Goal: Information Seeking & Learning: Find specific fact

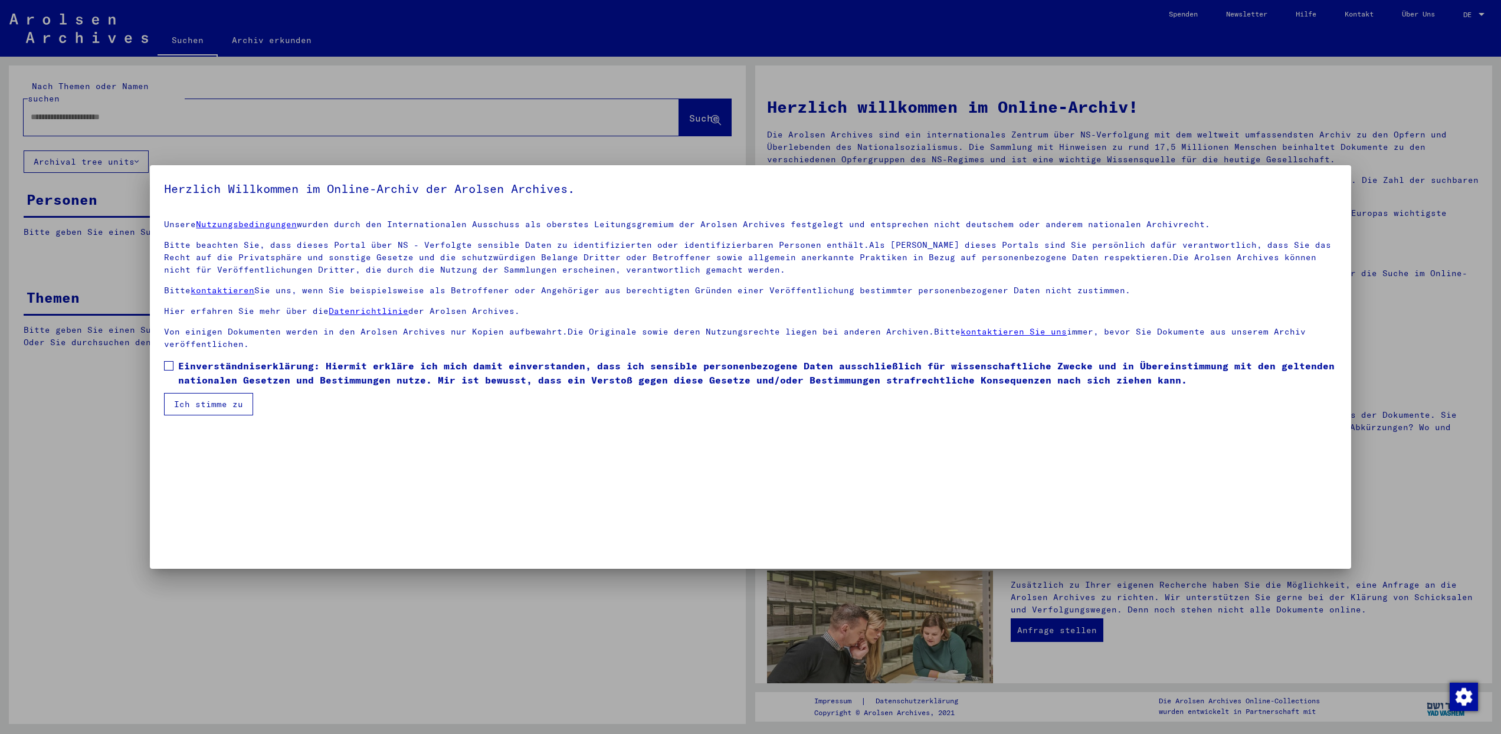
click at [172, 366] on span at bounding box center [168, 365] width 9 height 9
click at [191, 399] on button "Ich stimme zu" at bounding box center [208, 404] width 89 height 22
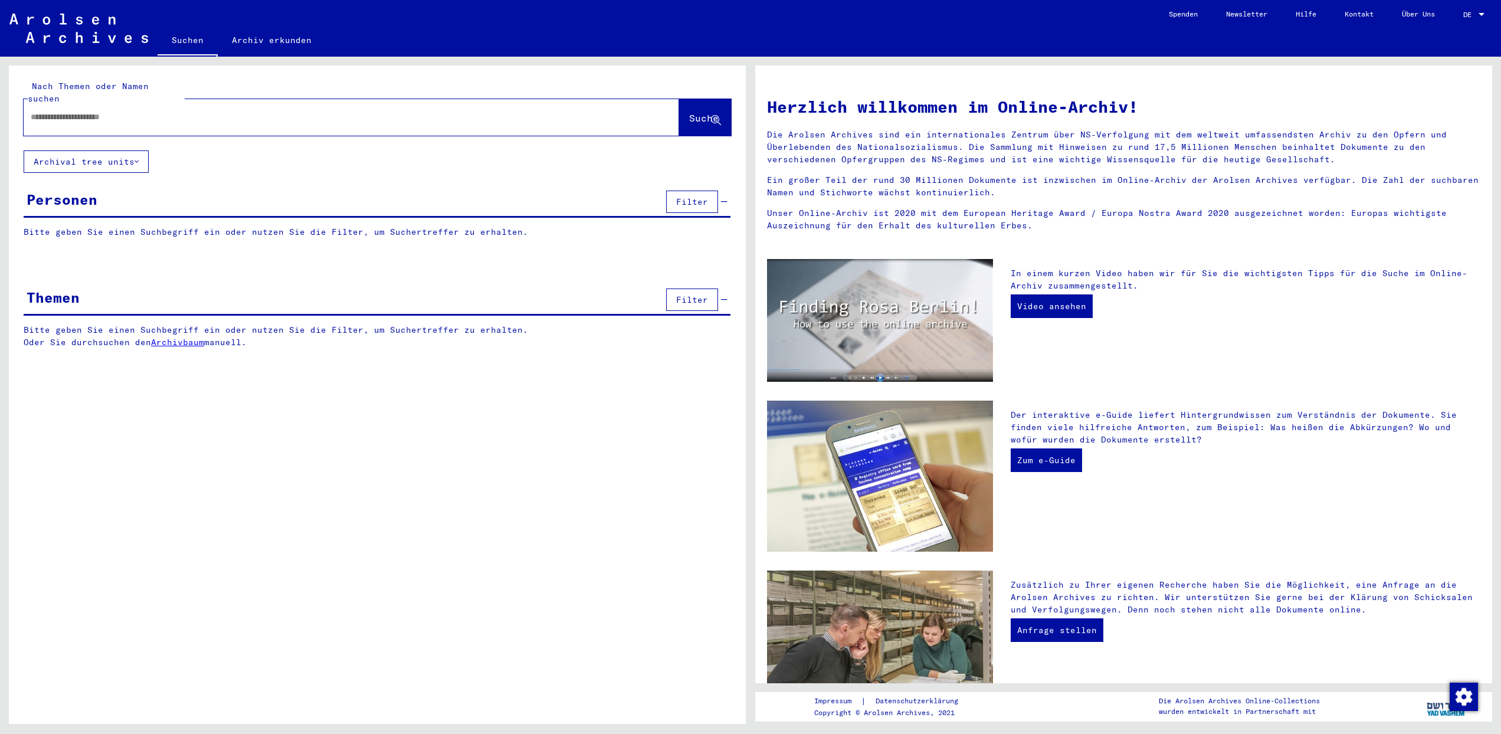
click at [62, 111] on input "text" at bounding box center [337, 117] width 613 height 12
type input "**********"
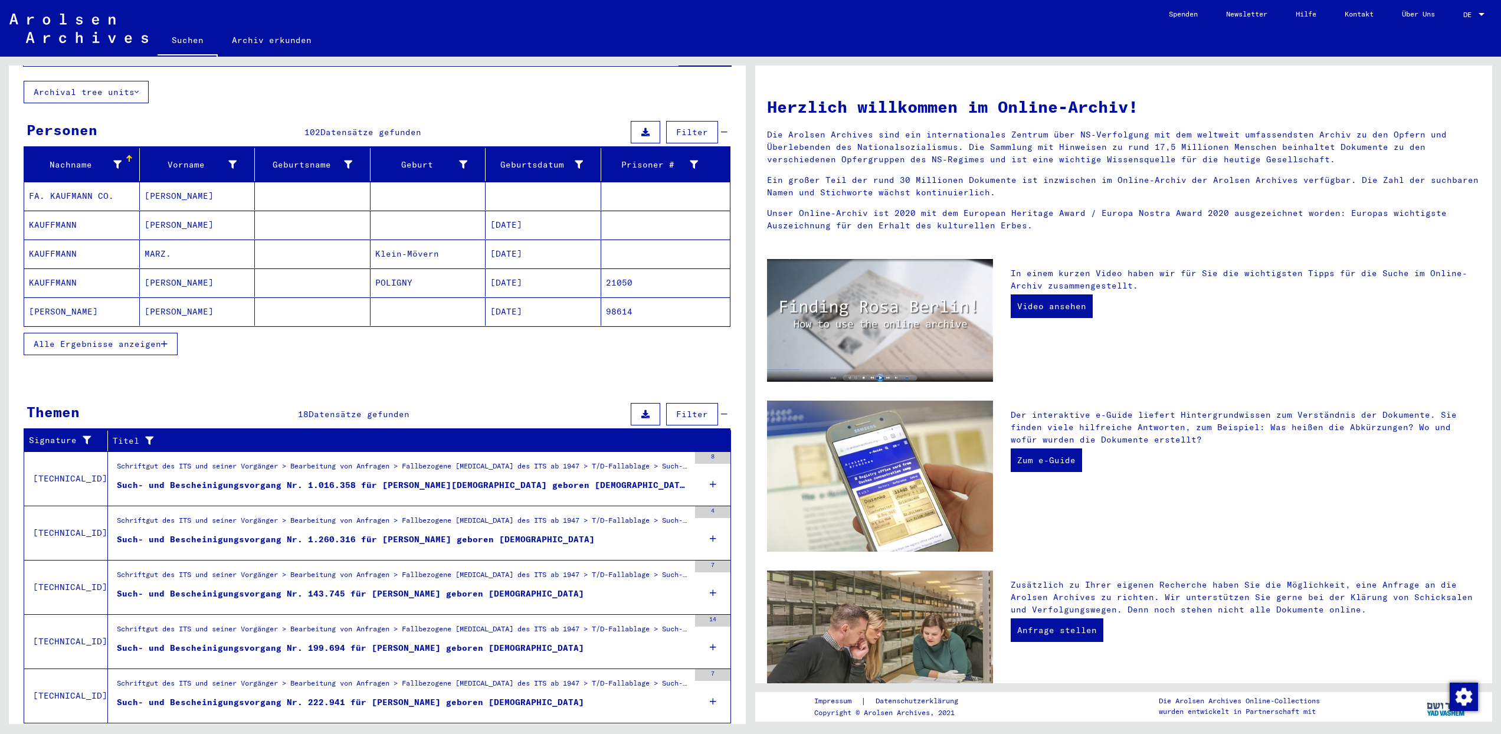
scroll to position [86, 0]
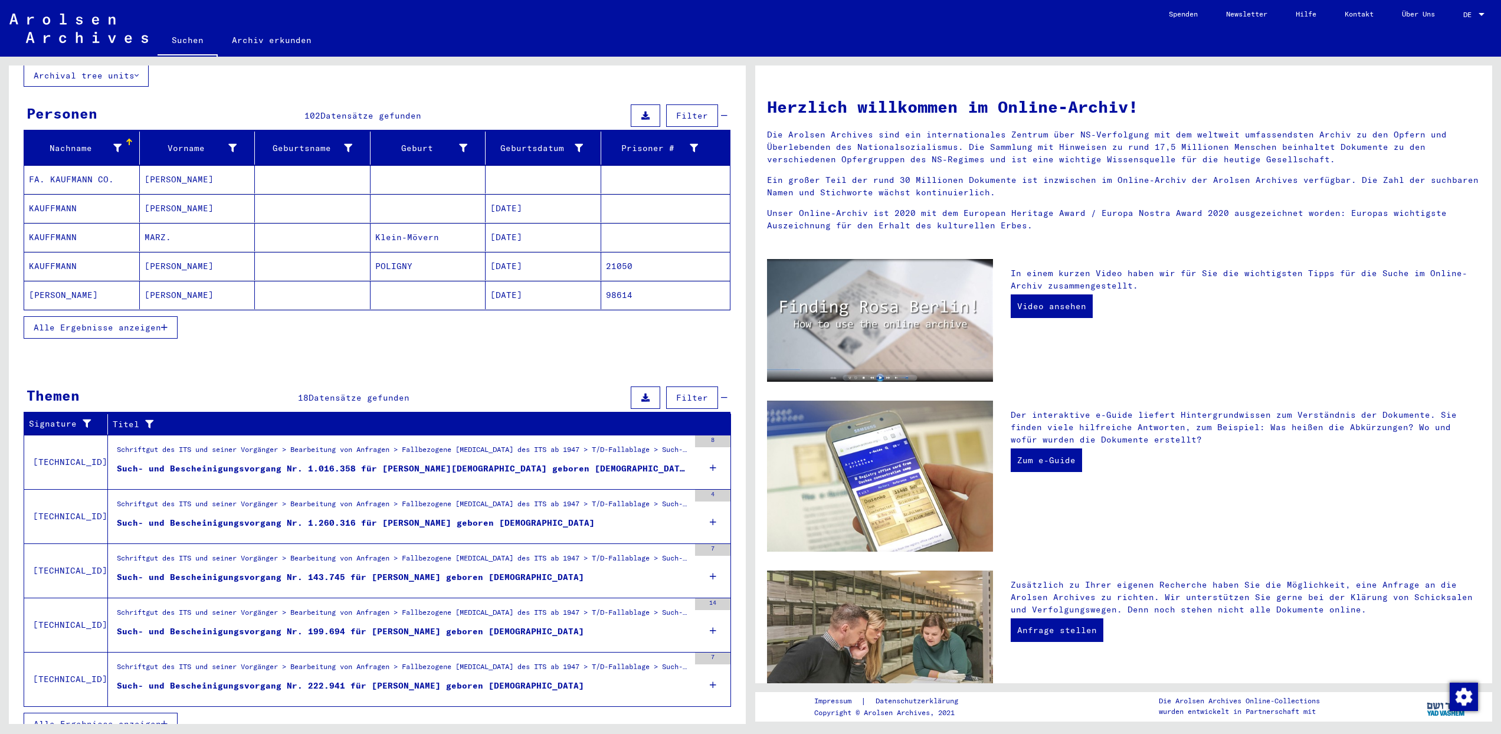
click at [149, 322] on span "Alle Ergebnisse anzeigen" at bounding box center [97, 327] width 127 height 11
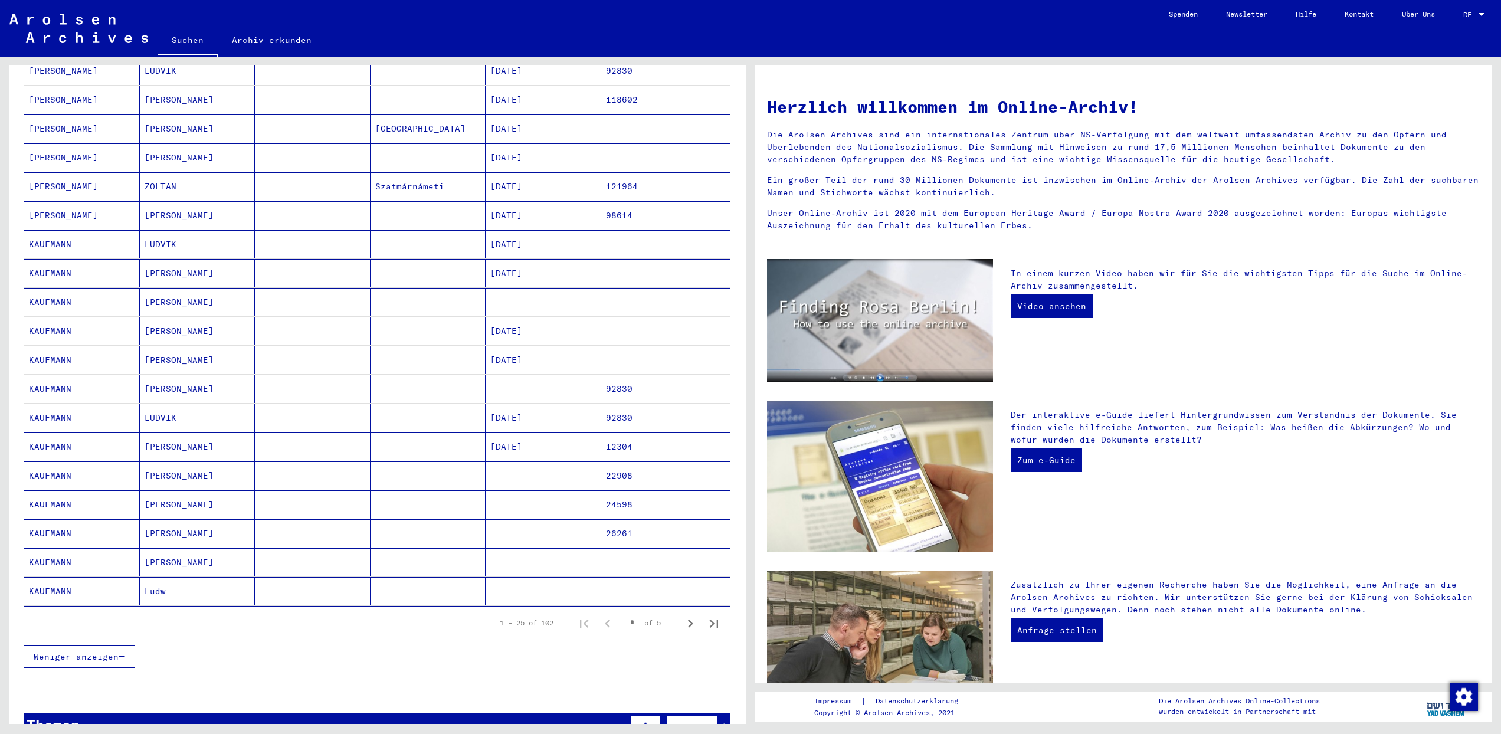
scroll to position [393, 0]
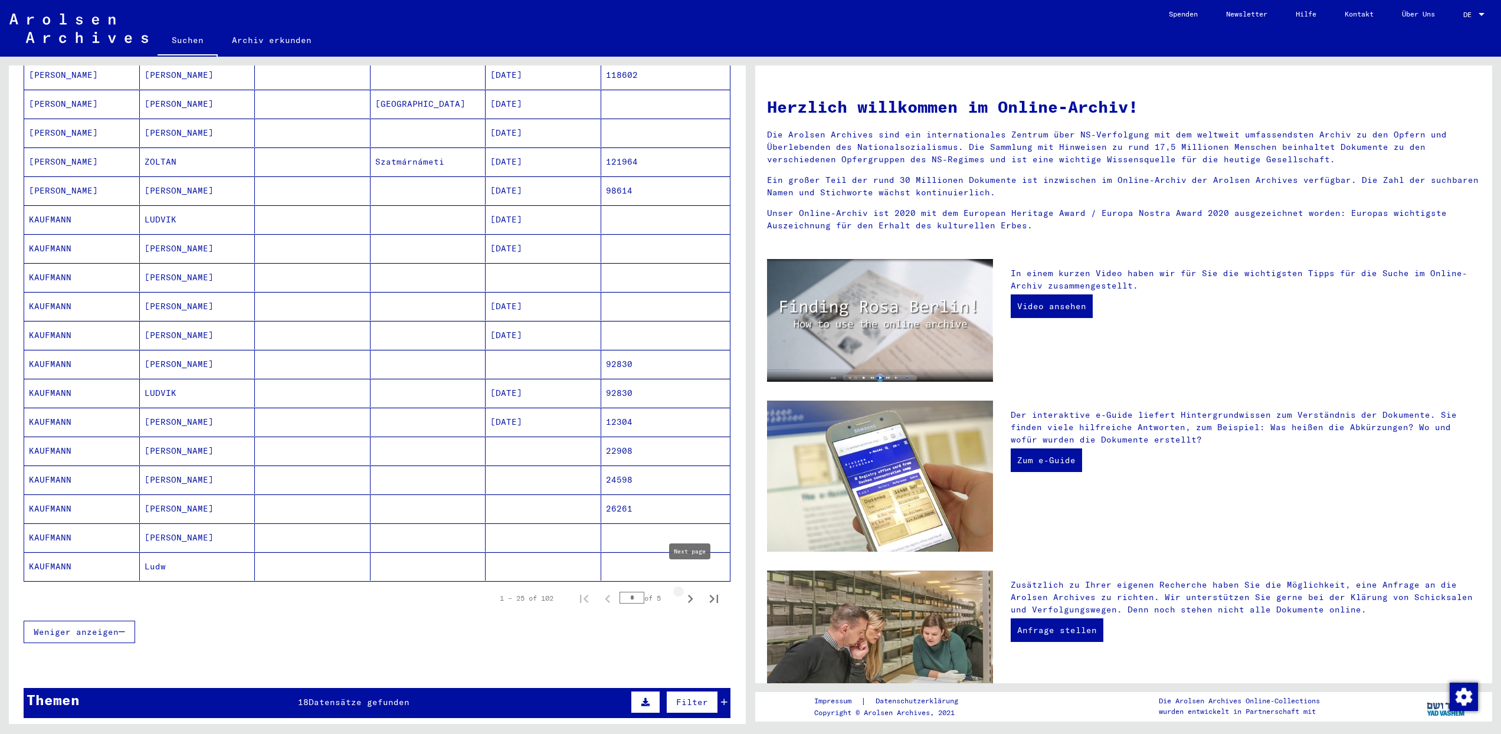
drag, startPoint x: 689, startPoint y: 582, endPoint x: 509, endPoint y: 508, distance: 195.3
click at [515, 512] on div "Nachname Vorname Geburtsname Geburt‏ Geburtsdatum Prisoner # FA. KAUFMANN CO. […" at bounding box center [377, 220] width 707 height 790
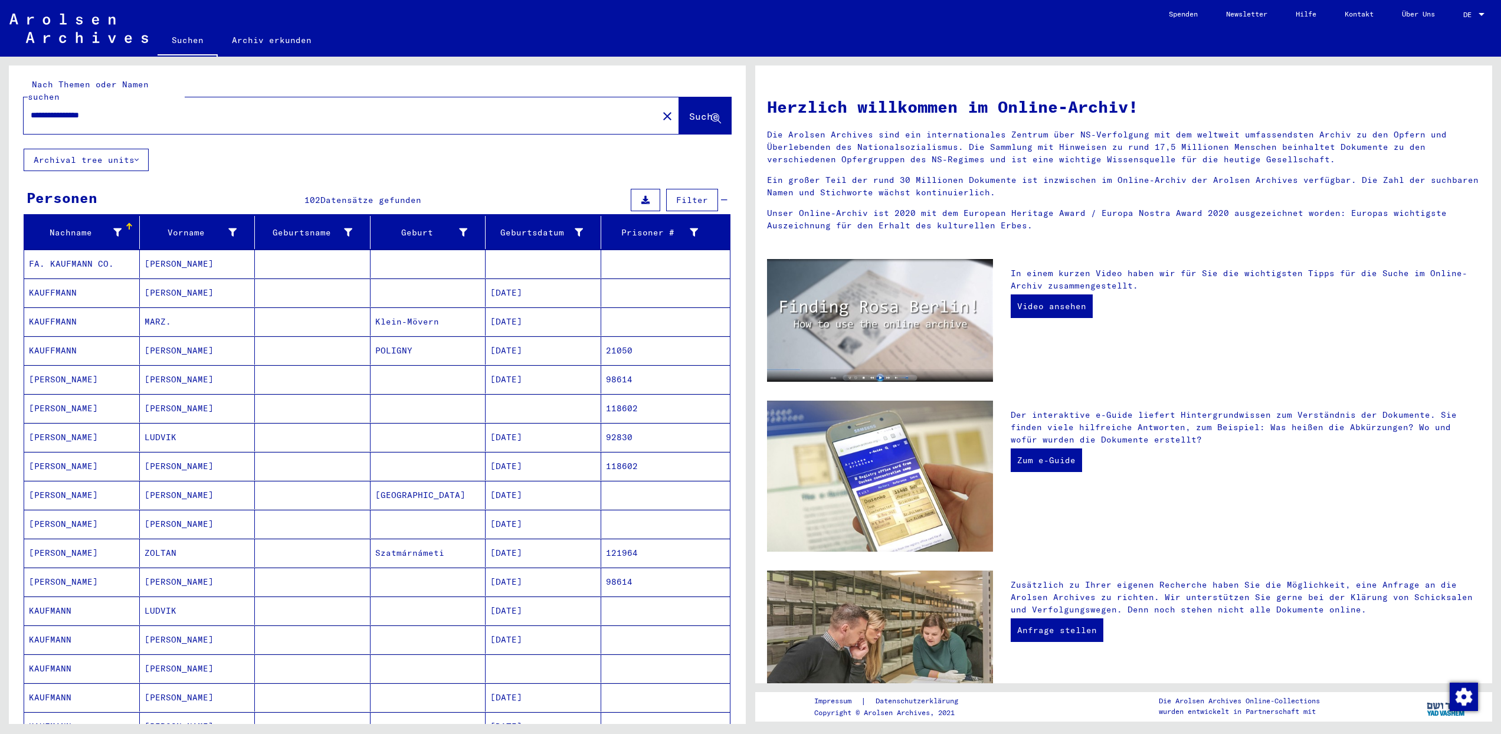
scroll to position [0, 0]
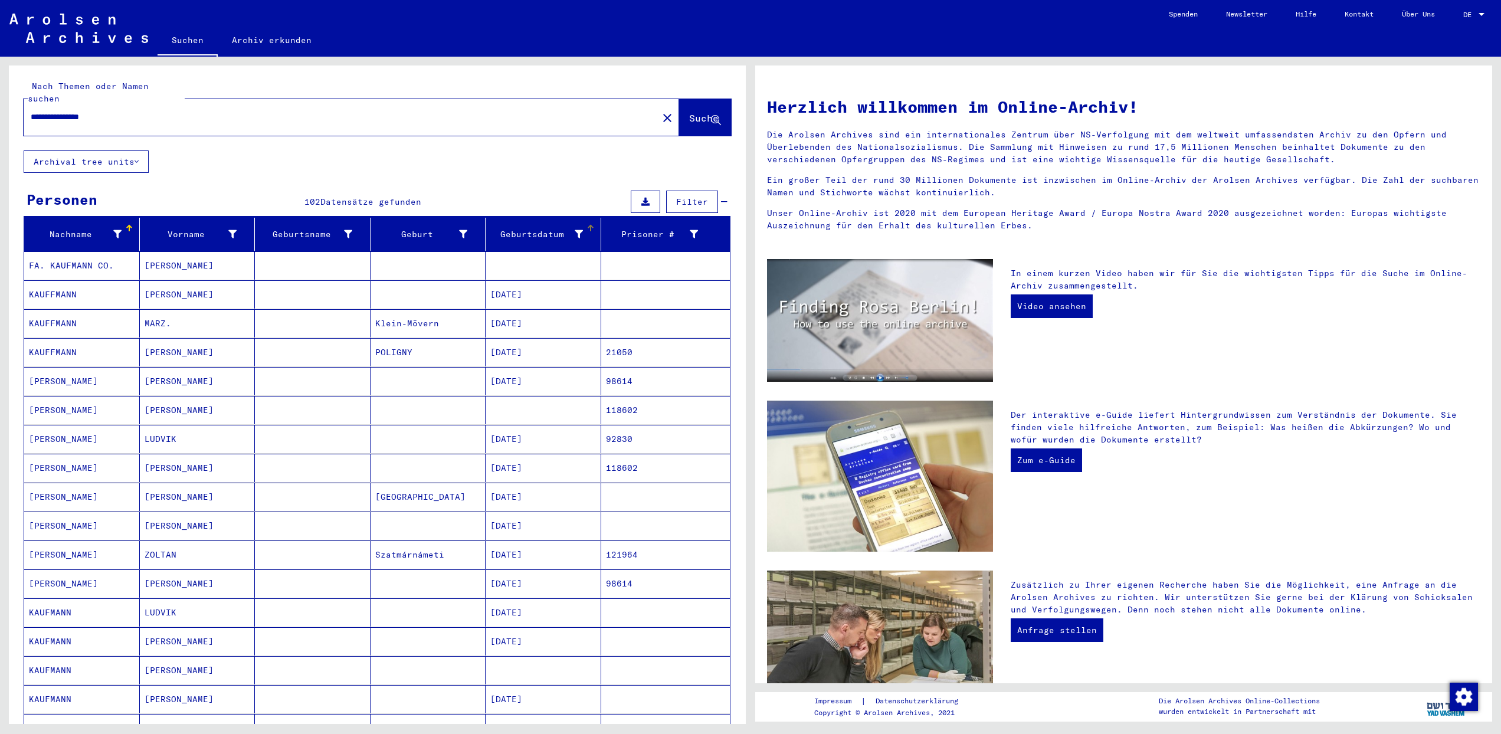
click at [575, 230] on icon at bounding box center [579, 234] width 8 height 8
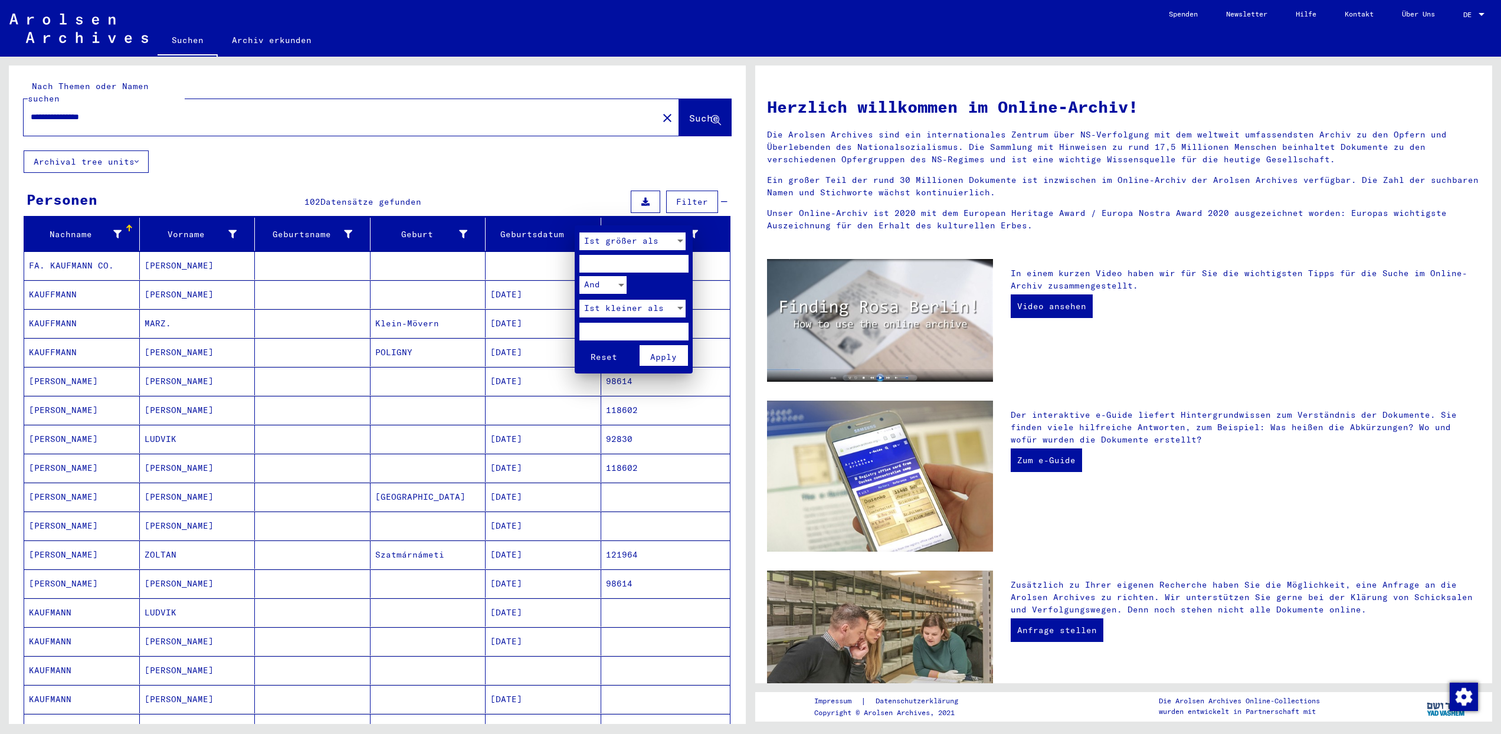
click at [603, 260] on input "number" at bounding box center [633, 264] width 109 height 18
type input "****"
click at [629, 244] on span "Ist größer als" at bounding box center [621, 240] width 74 height 11
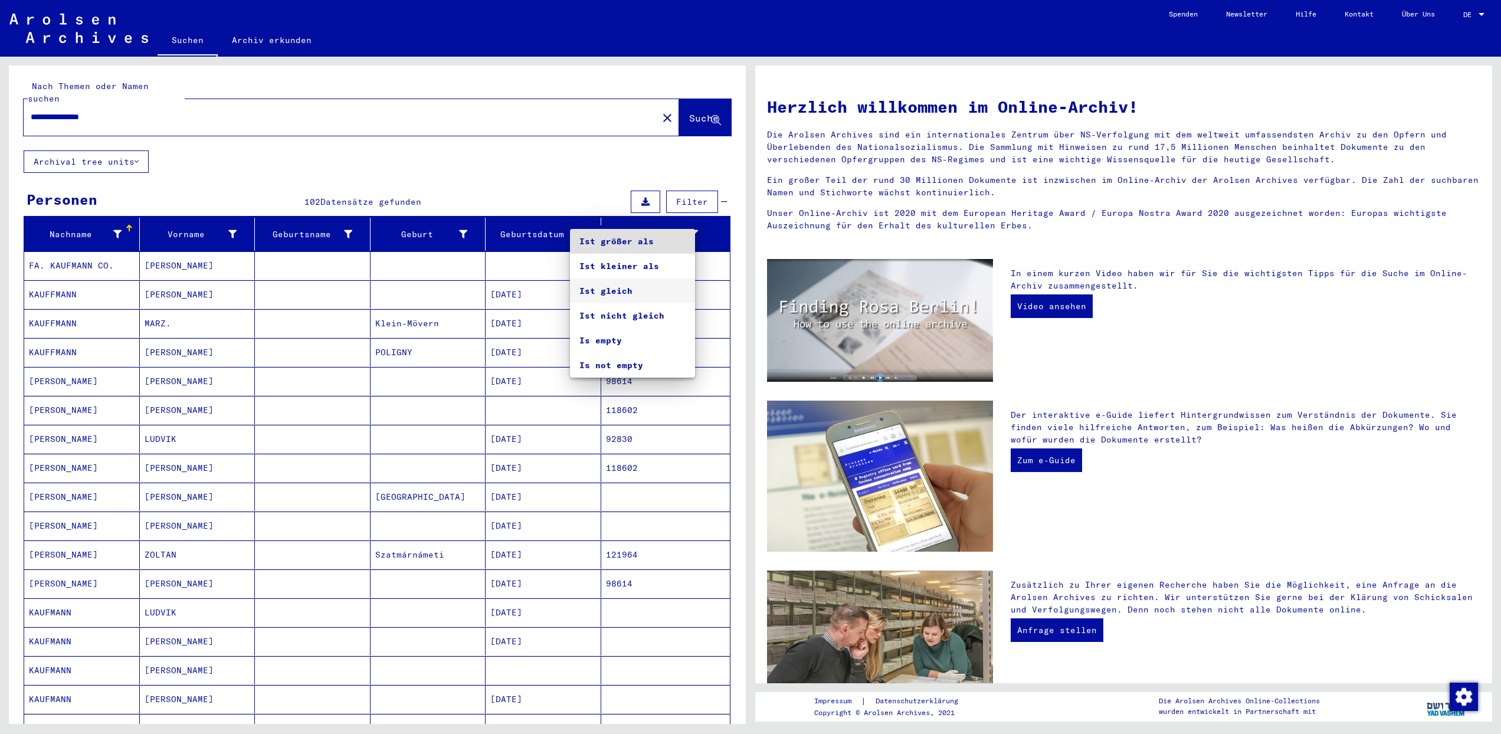
click at [624, 290] on span "Ist gleich" at bounding box center [632, 290] width 106 height 25
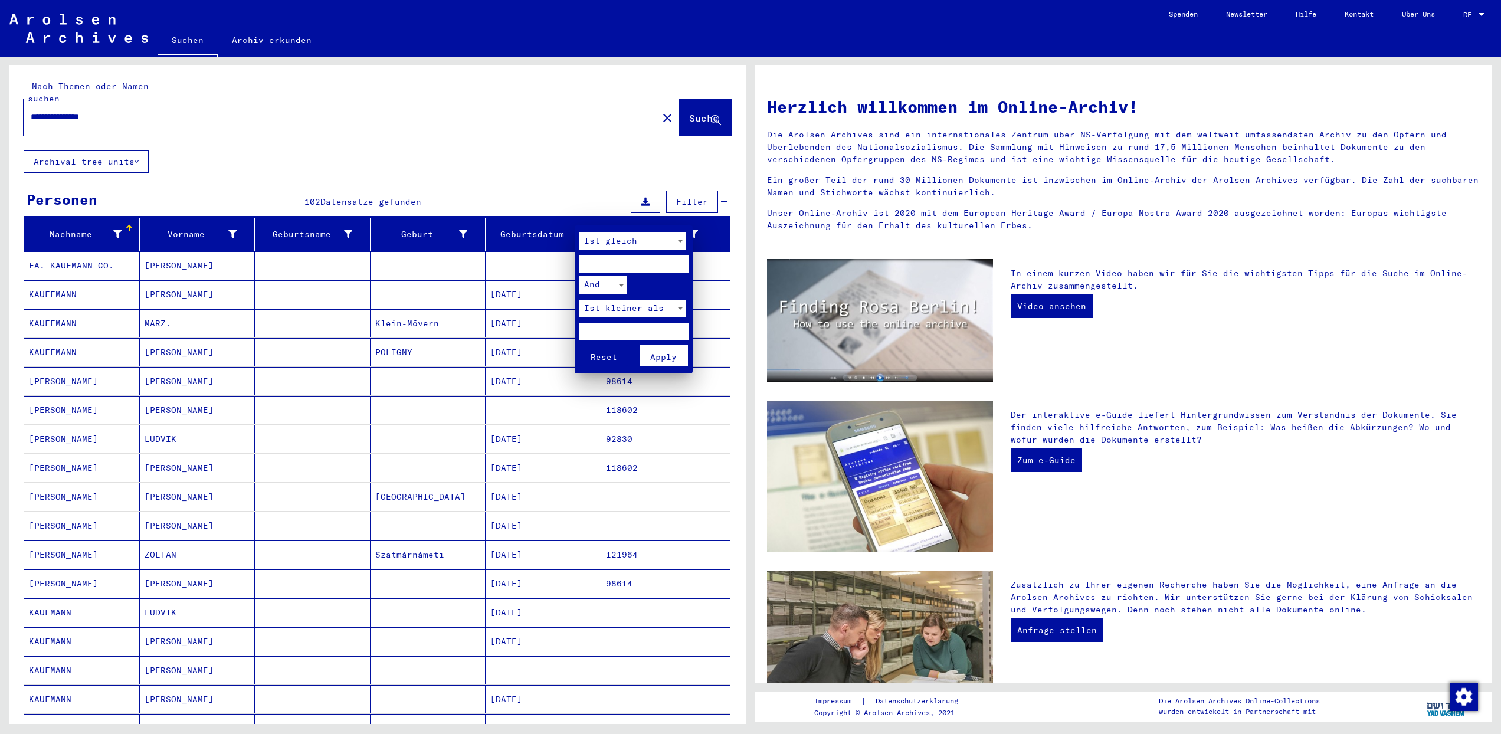
click at [615, 325] on input "number" at bounding box center [633, 332] width 109 height 18
type input "****"
click at [638, 305] on span "Ist kleiner als" at bounding box center [624, 308] width 80 height 11
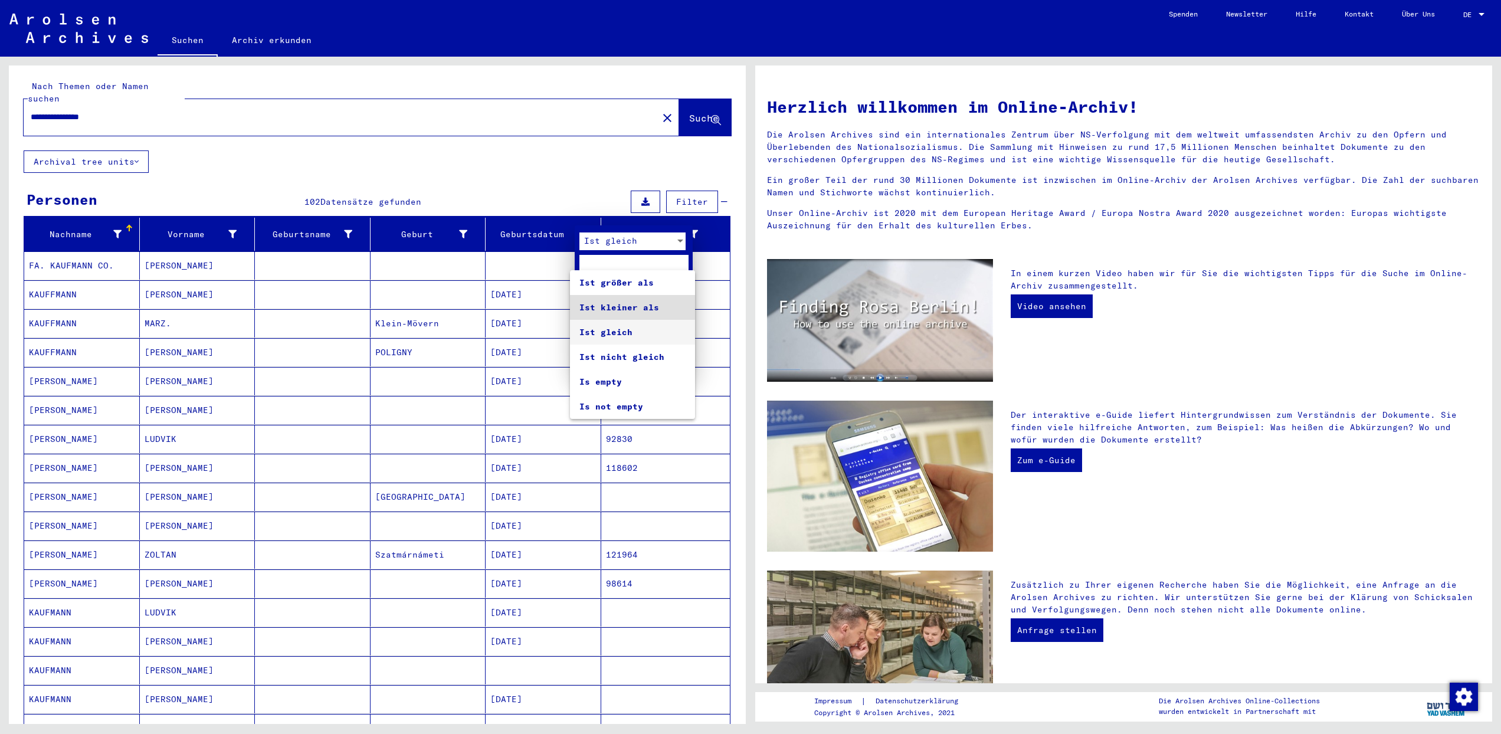
click at [625, 332] on span "Ist gleich" at bounding box center [632, 332] width 106 height 25
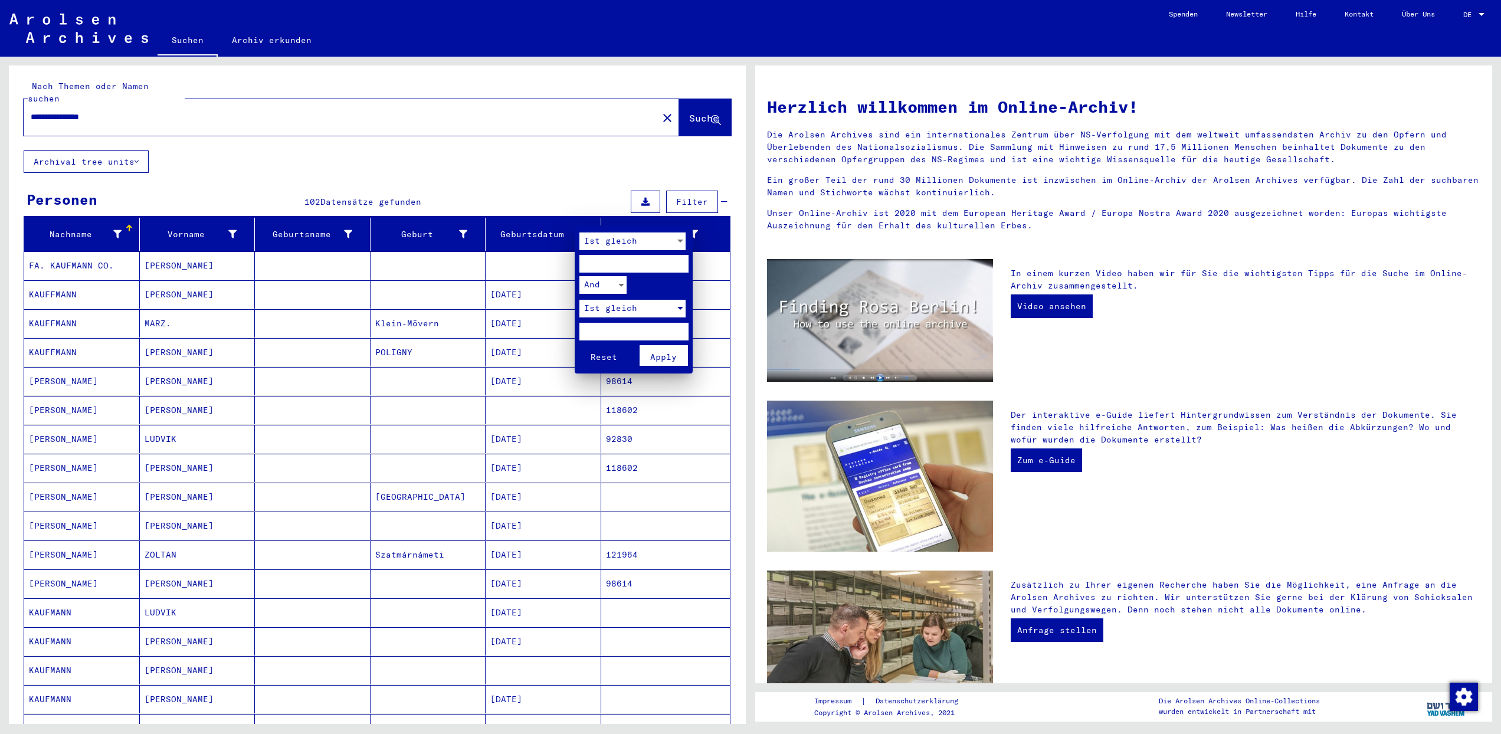
click at [663, 352] on span "Apply" at bounding box center [663, 357] width 27 height 11
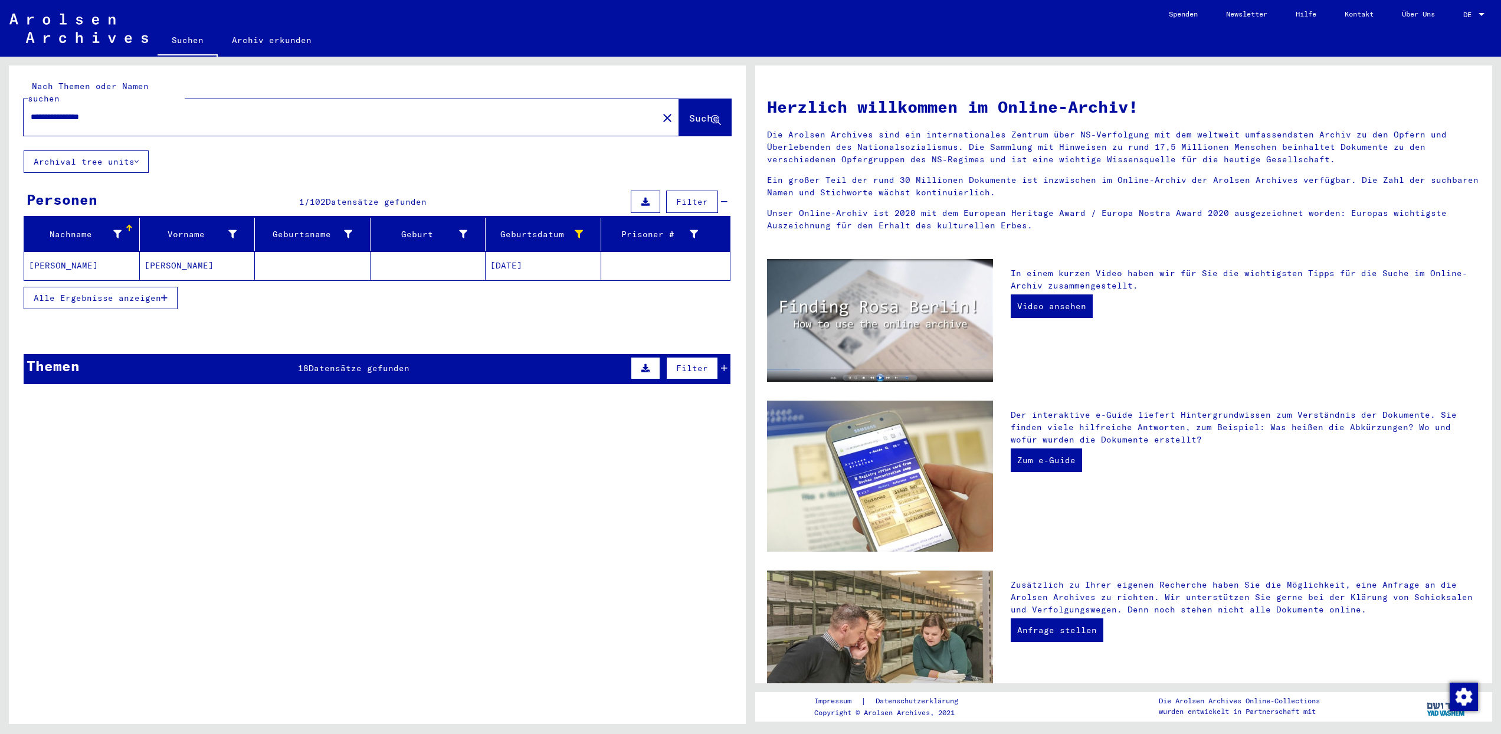
click at [527, 252] on mat-cell "[DATE]" at bounding box center [544, 265] width 116 height 28
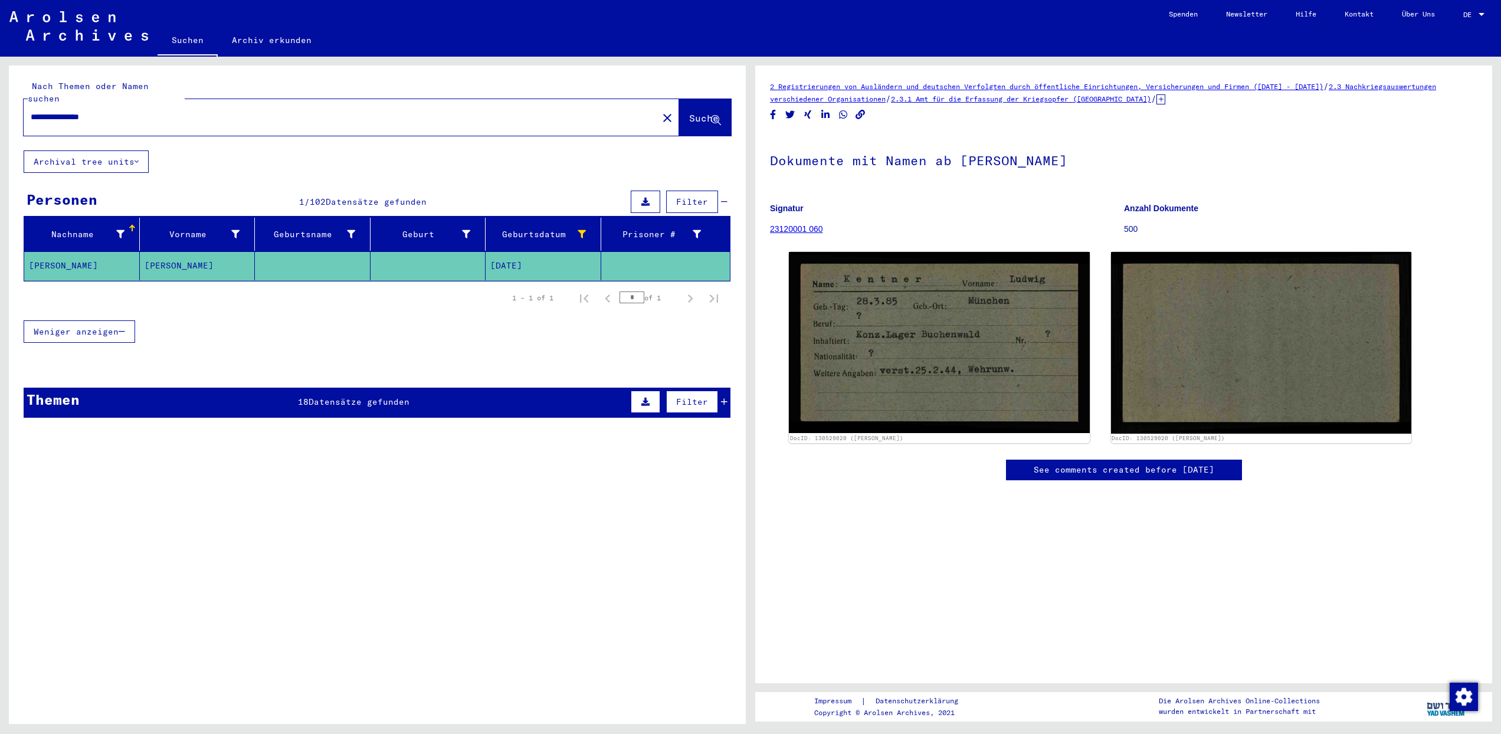
click at [326, 397] on span "Datensätze gefunden" at bounding box center [359, 402] width 101 height 11
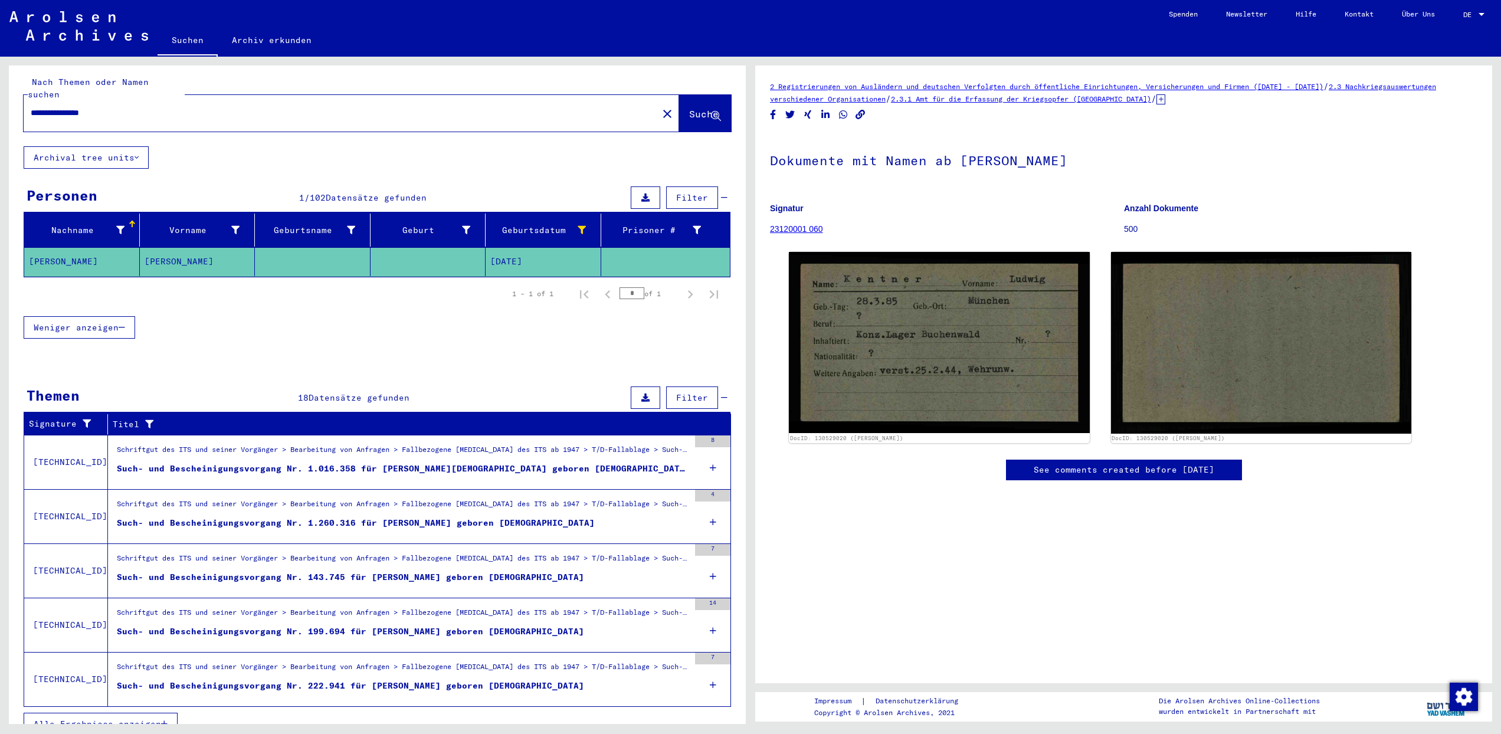
scroll to position [5, 0]
click at [143, 718] on span "Alle Ergebnisse anzeigen" at bounding box center [97, 723] width 127 height 11
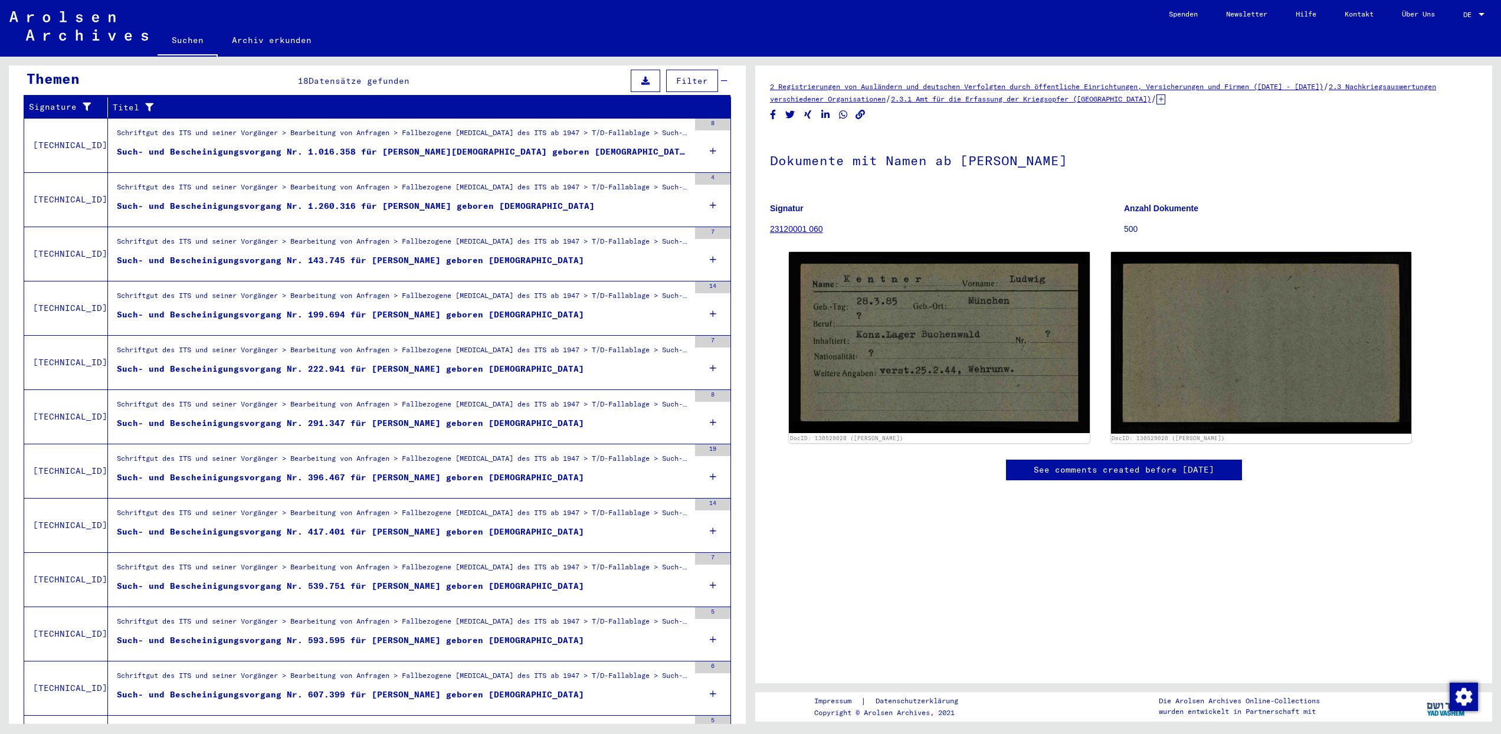
scroll to position [189, 0]
